Goal: Browse casually

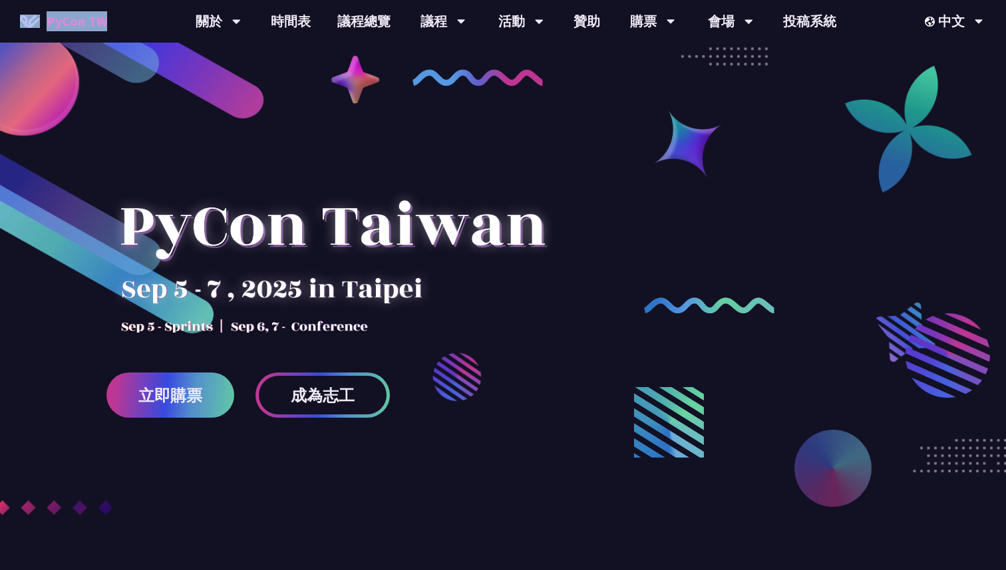
drag, startPoint x: 77, startPoint y: 55, endPoint x: 77, endPoint y: 29, distance: 25.3
click at [77, 55] on img at bounding box center [95, 28] width 352 height 194
drag, startPoint x: 89, startPoint y: 77, endPoint x: 46, endPoint y: 17, distance: 73.9
click at [195, 141] on img at bounding box center [70, 231] width 302 height 218
click at [162, 94] on img at bounding box center [95, 28] width 352 height 194
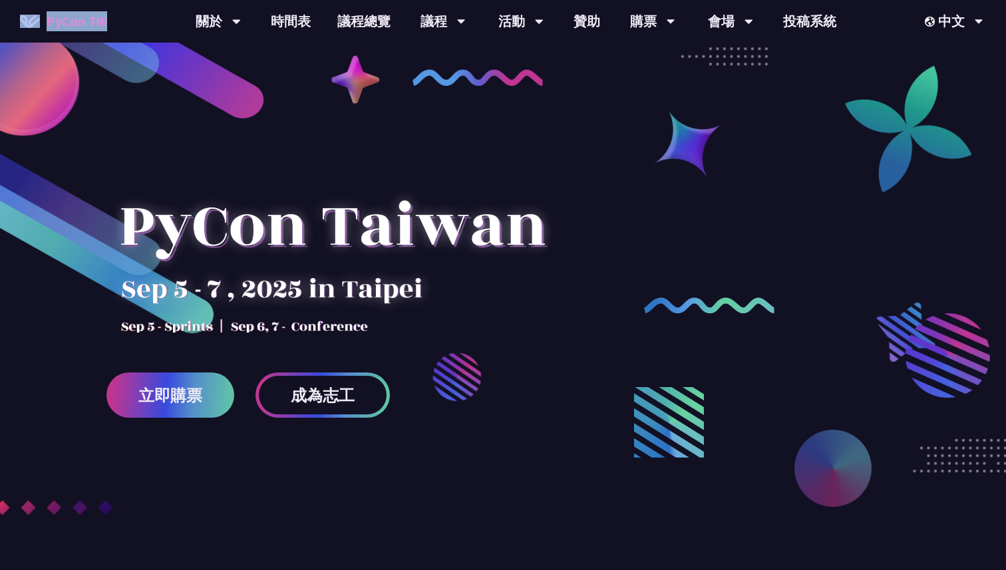
click at [63, 69] on img at bounding box center [95, 28] width 352 height 194
click at [77, 29] on span "PyCon TW" at bounding box center [77, 21] width 61 height 20
click at [118, 78] on img at bounding box center [95, 28] width 352 height 194
click at [232, 147] on div at bounding box center [332, 239] width 452 height 186
